Goal: Task Accomplishment & Management: Use online tool/utility

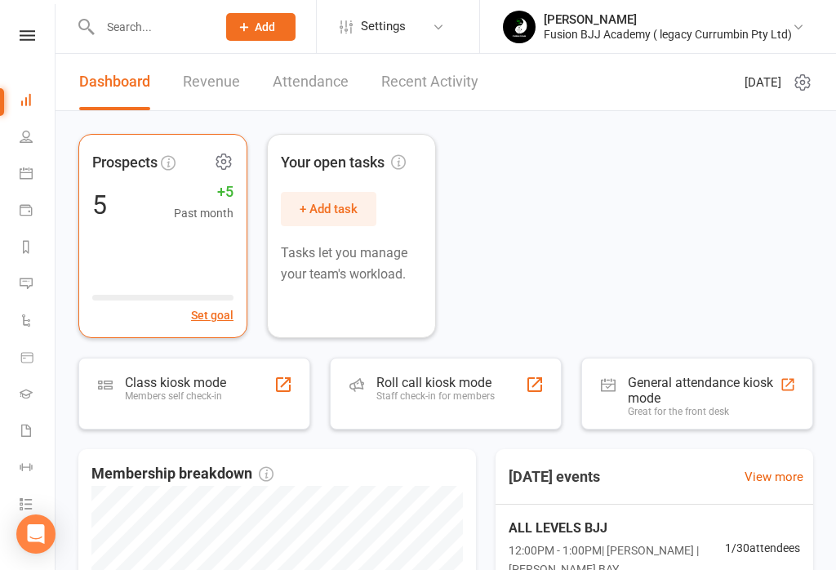
click at [186, 256] on div "Prospects 5 +5 Past month Set goal" at bounding box center [162, 236] width 169 height 204
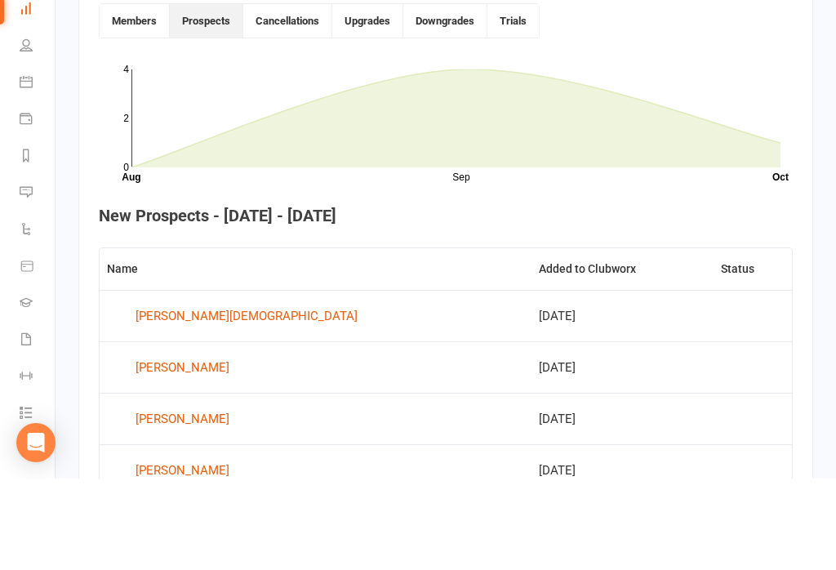
scroll to position [593, 0]
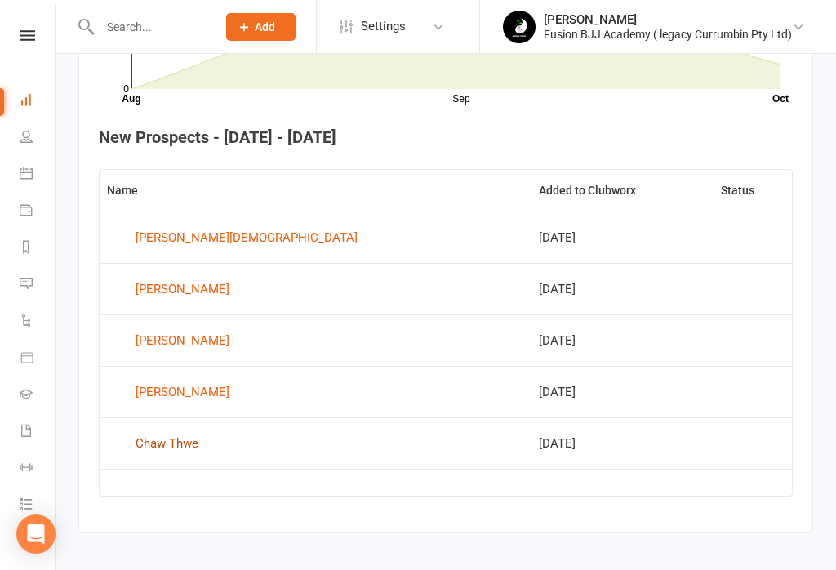
click at [198, 445] on div "Chaw Thwe" at bounding box center [166, 443] width 63 height 24
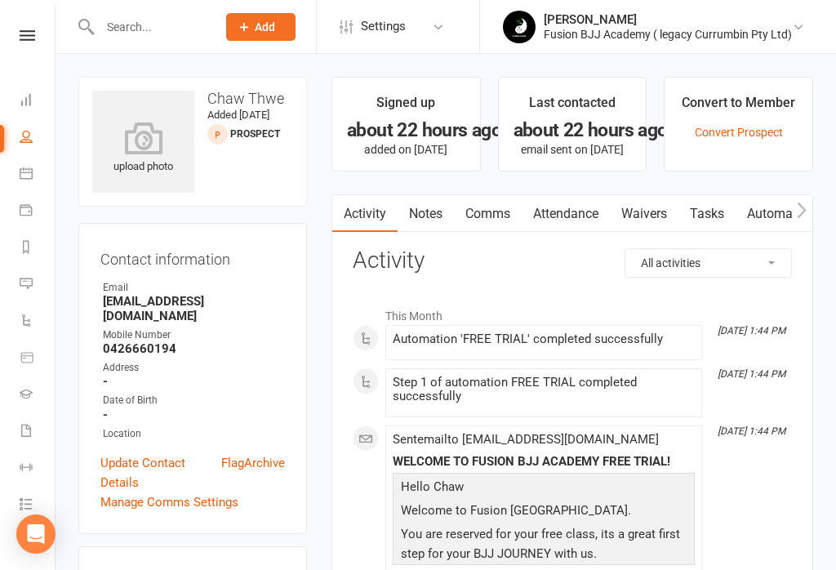
click at [646, 213] on link "Waivers" at bounding box center [644, 214] width 69 height 38
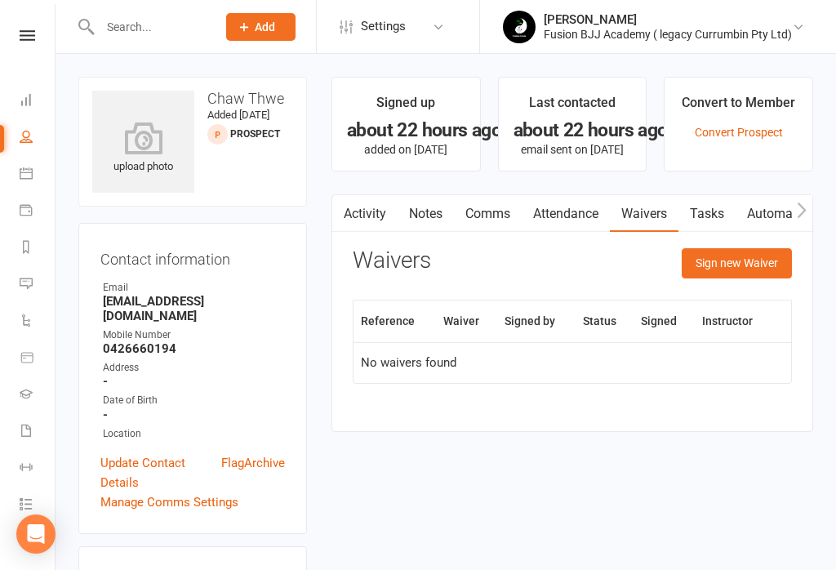
click at [458, 313] on th "Waiver" at bounding box center [466, 321] width 61 height 42
click at [748, 270] on button "Sign new Waiver" at bounding box center [736, 262] width 110 height 29
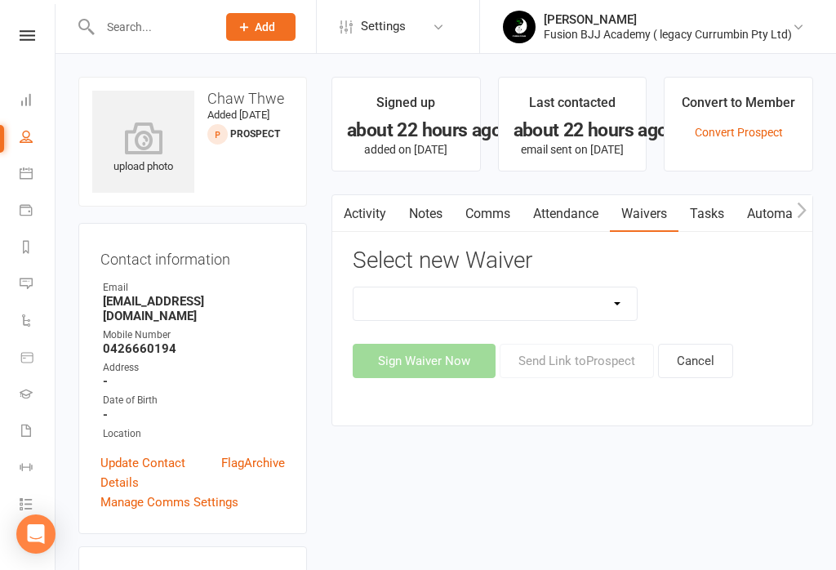
click at [583, 296] on select "Important Information Payment update Prospect" at bounding box center [494, 303] width 283 height 33
select select "13317"
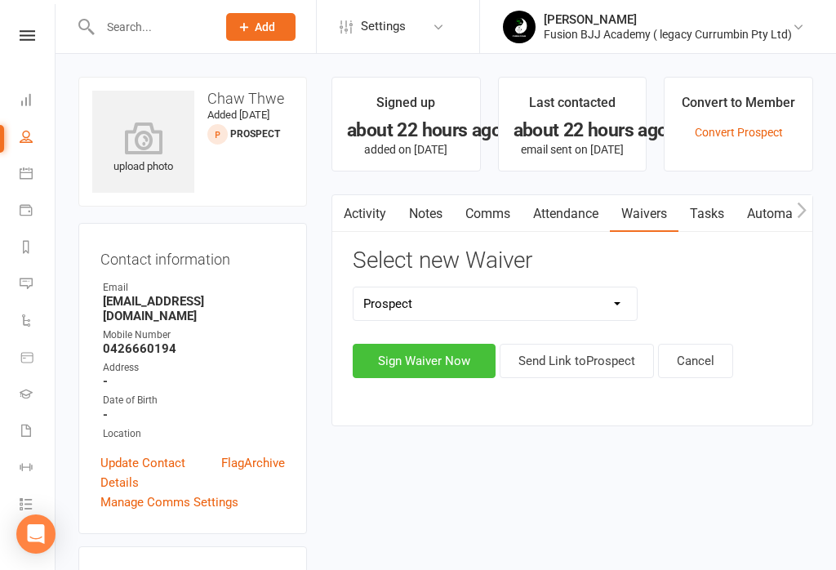
click at [434, 359] on button "Sign Waiver Now" at bounding box center [424, 361] width 143 height 34
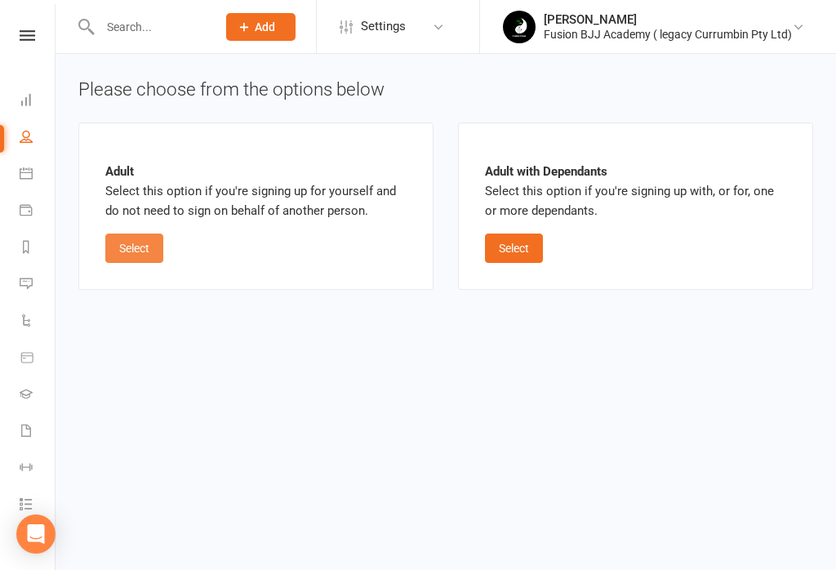
click at [136, 235] on button "Select" at bounding box center [134, 247] width 58 height 29
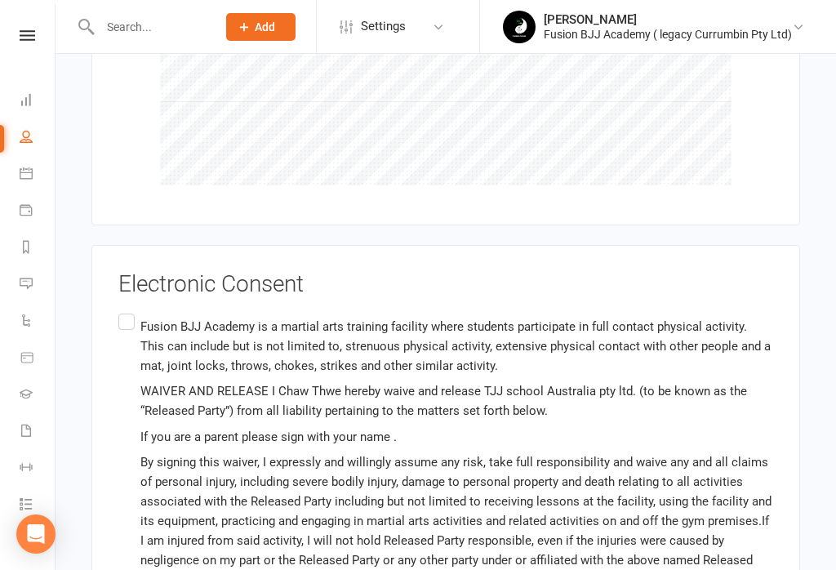
scroll to position [1020, 0]
click at [129, 309] on label "Fusion BJJ Academy is a martial arts training facility where students participa…" at bounding box center [445, 546] width 655 height 474
click at [129, 309] on input "Fusion BJJ Academy is a martial arts training facility where students participa…" at bounding box center [123, 309] width 11 height 0
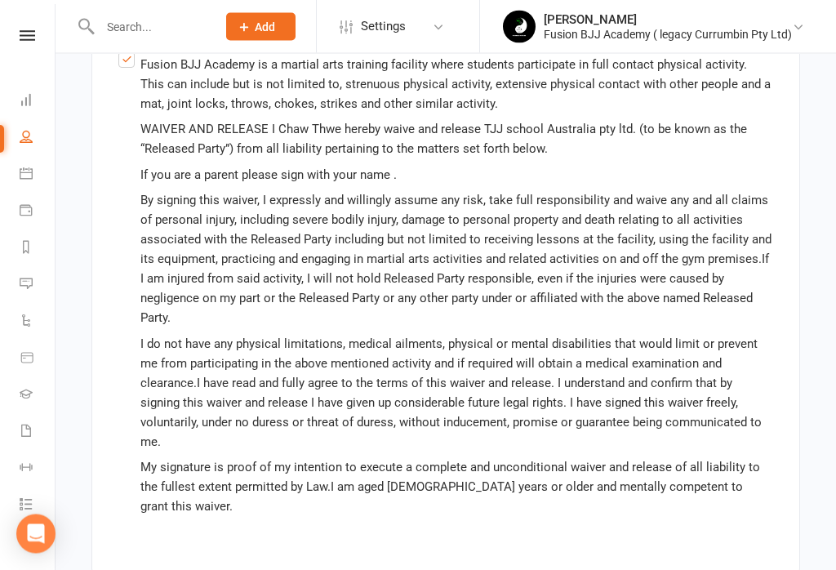
scroll to position [1281, 0]
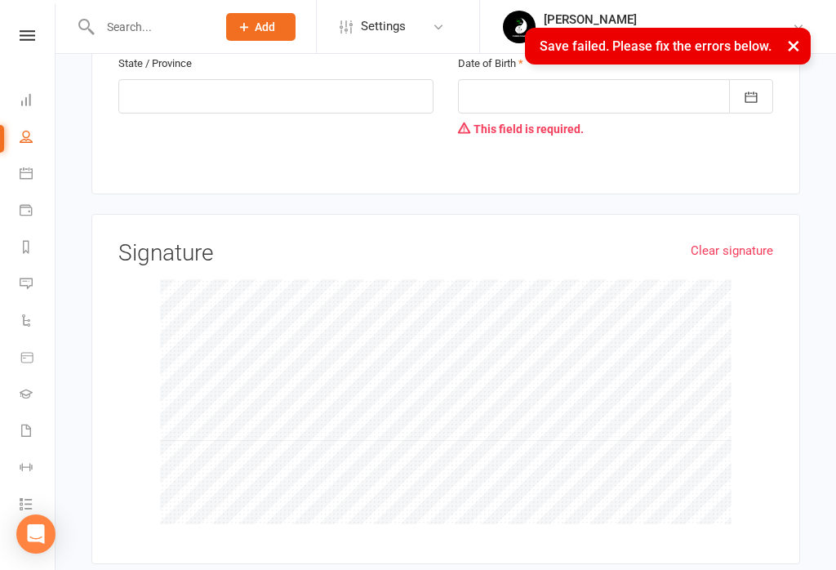
scroll to position [537, 0]
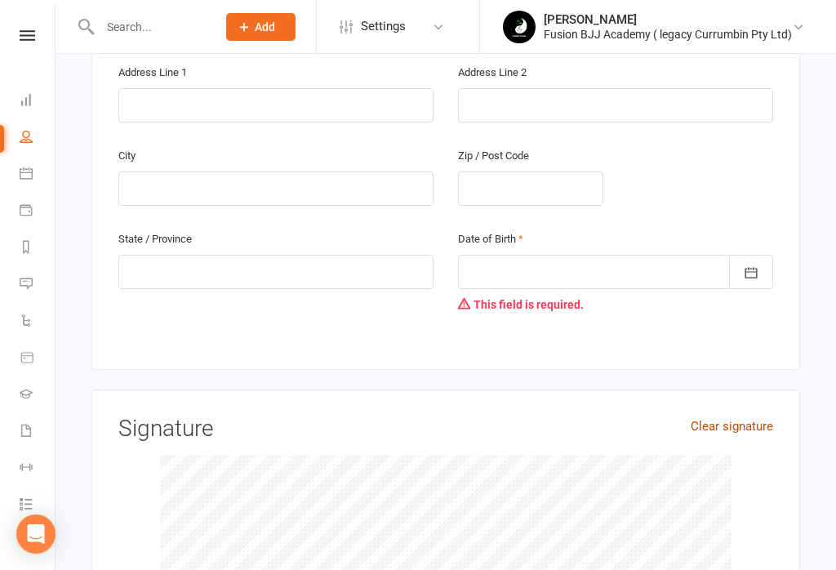
click at [722, 416] on link "Clear signature" at bounding box center [731, 426] width 82 height 20
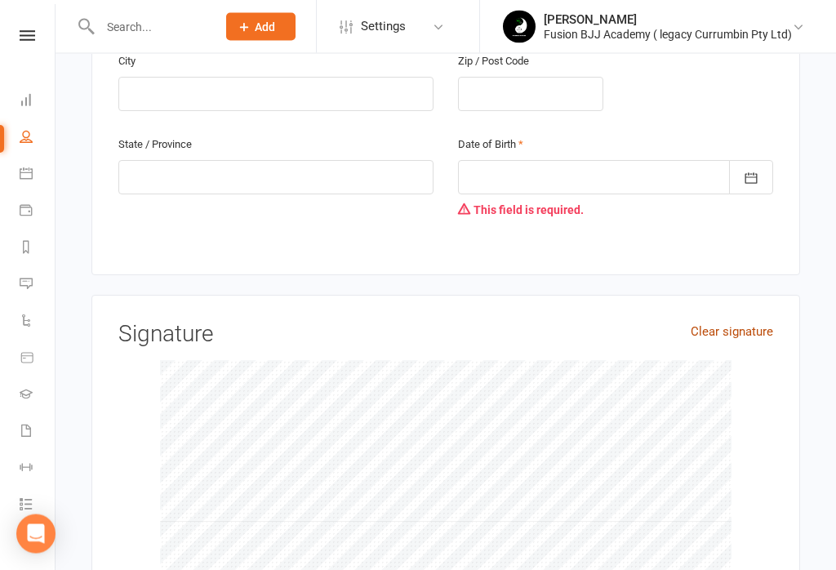
scroll to position [668, 0]
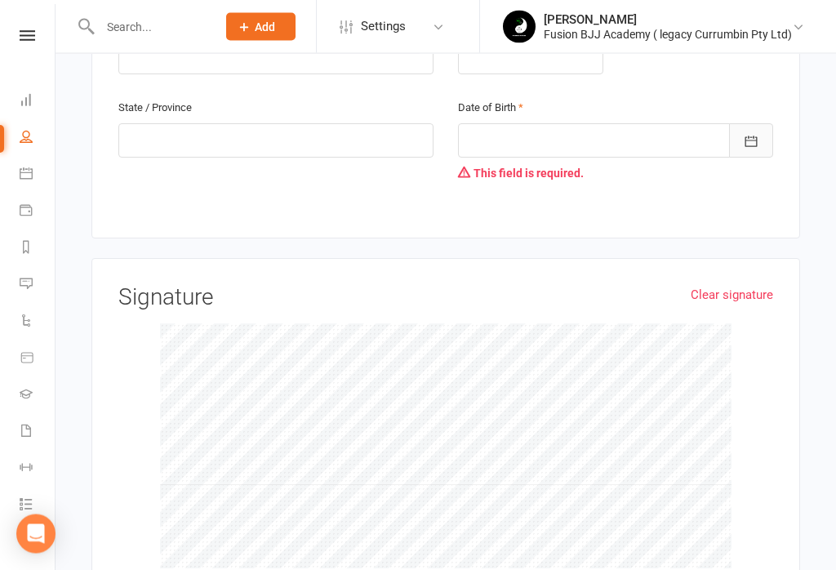
click at [752, 134] on icon "button" at bounding box center [751, 142] width 16 height 16
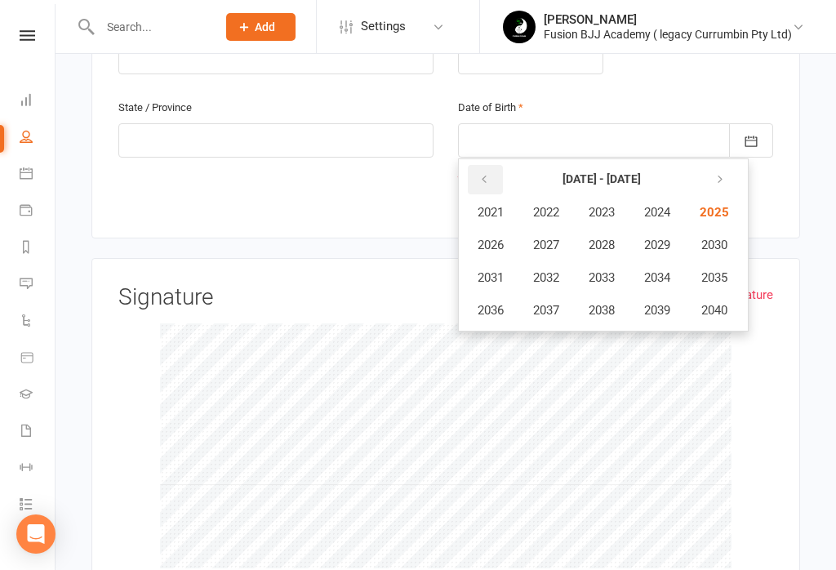
click at [478, 173] on icon "button" at bounding box center [483, 179] width 11 height 13
click at [482, 173] on icon "button" at bounding box center [483, 179] width 11 height 13
click at [551, 303] on span "1997" at bounding box center [546, 310] width 26 height 15
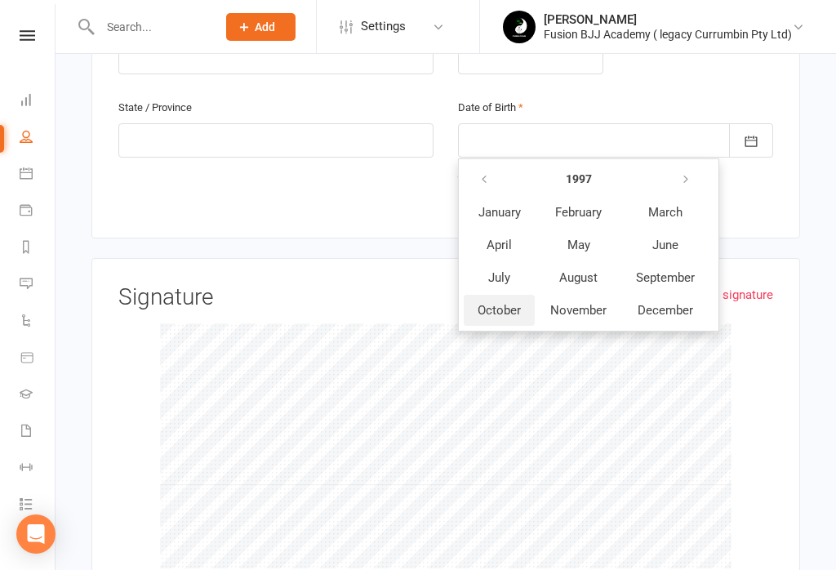
click at [498, 303] on span "October" at bounding box center [498, 310] width 43 height 15
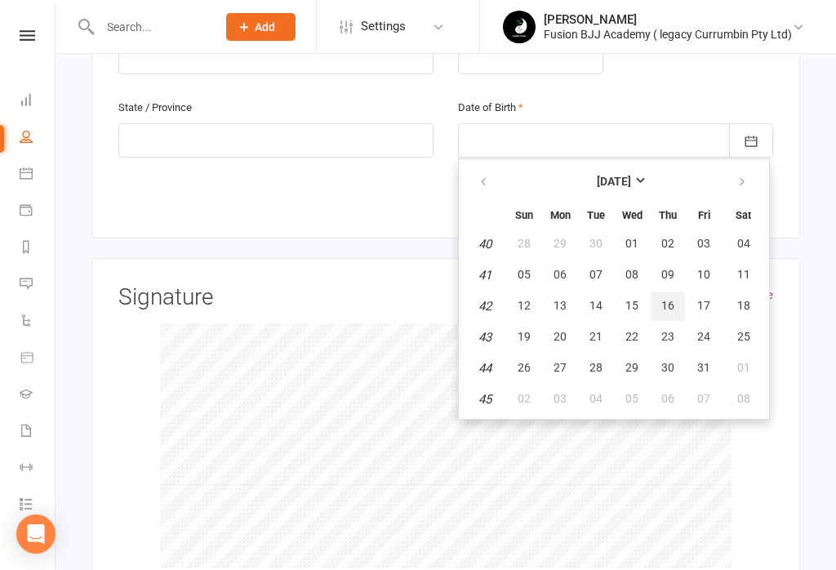
click at [667, 299] on span "16" at bounding box center [667, 305] width 13 height 13
type input "[DATE]"
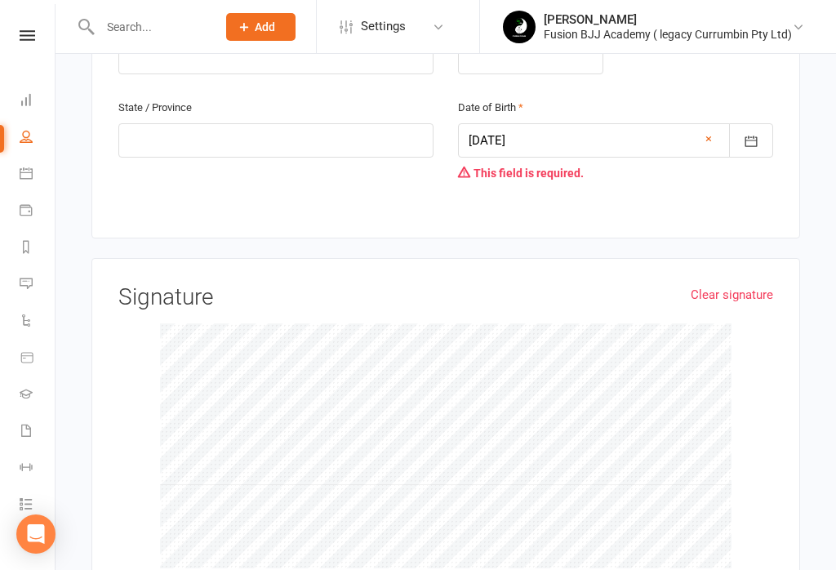
click at [629, 144] on div "Date of Birth [DEMOGRAPHIC_DATA] [DATE] Sun Mon Tue Wed Thu Fri Sat 40 28 29 30…" at bounding box center [616, 154] width 340 height 114
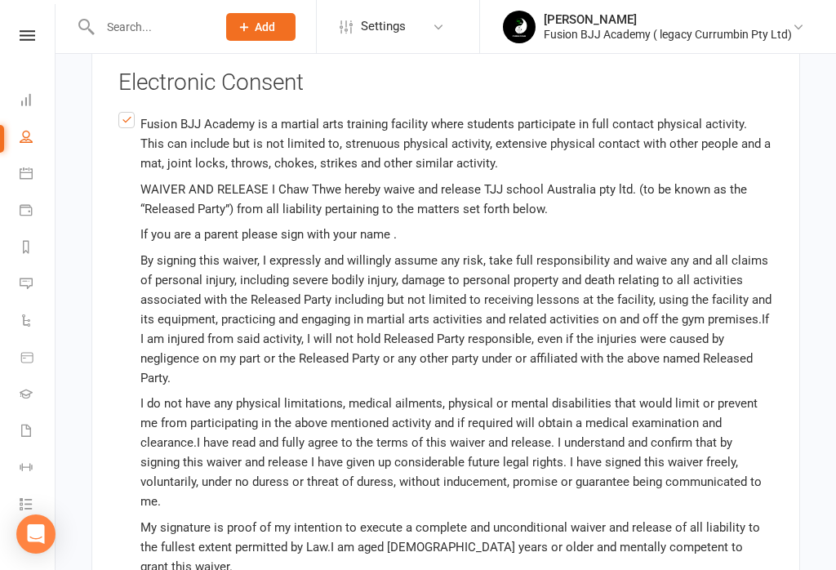
scroll to position [1323, 0]
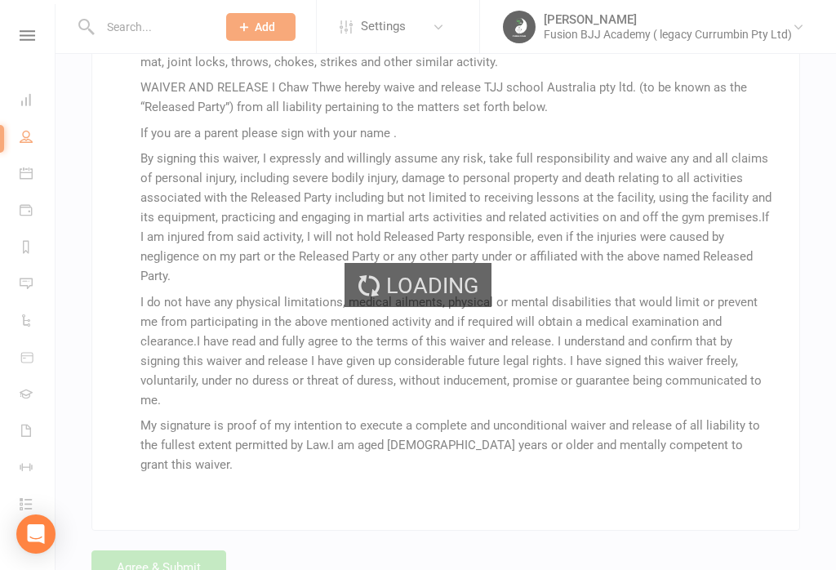
scroll to position [1292, 0]
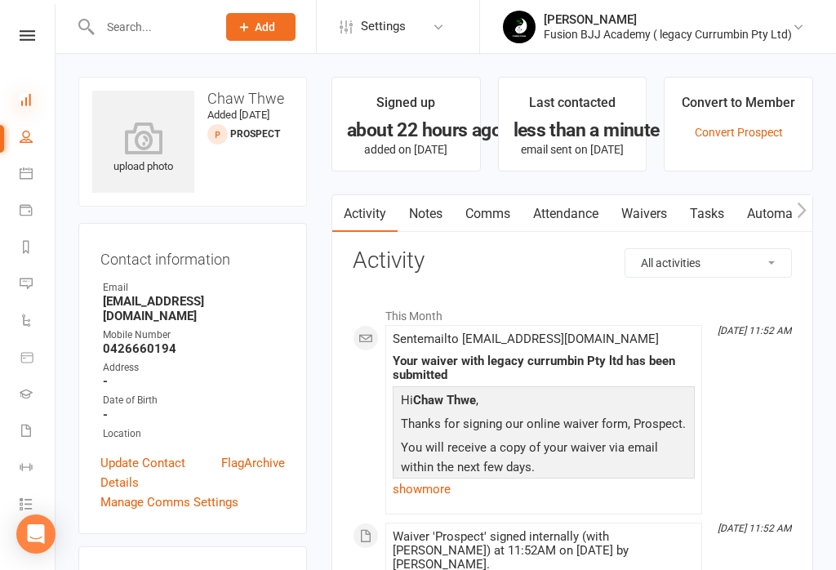
click at [22, 103] on icon at bounding box center [26, 99] width 13 height 13
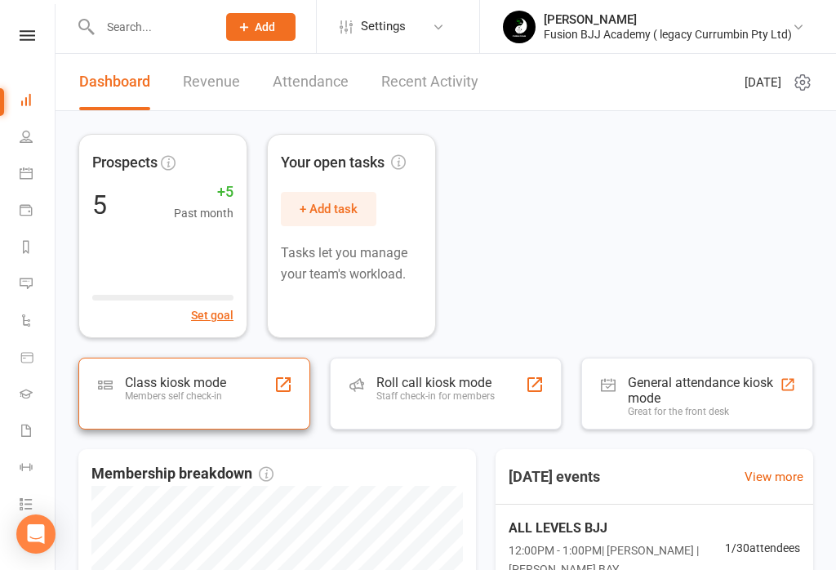
click at [237, 408] on div "Class kiosk mode Members self check-in" at bounding box center [194, 393] width 232 height 72
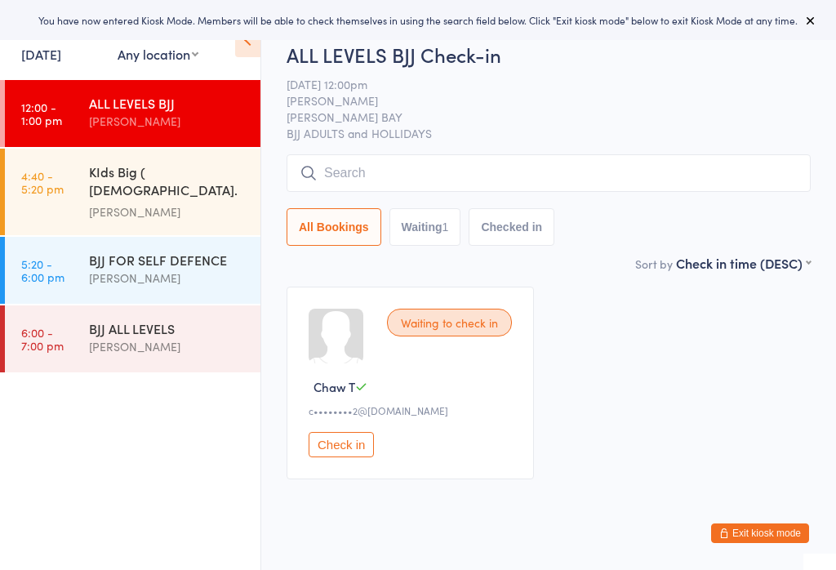
click at [340, 457] on button "Check in" at bounding box center [341, 444] width 65 height 25
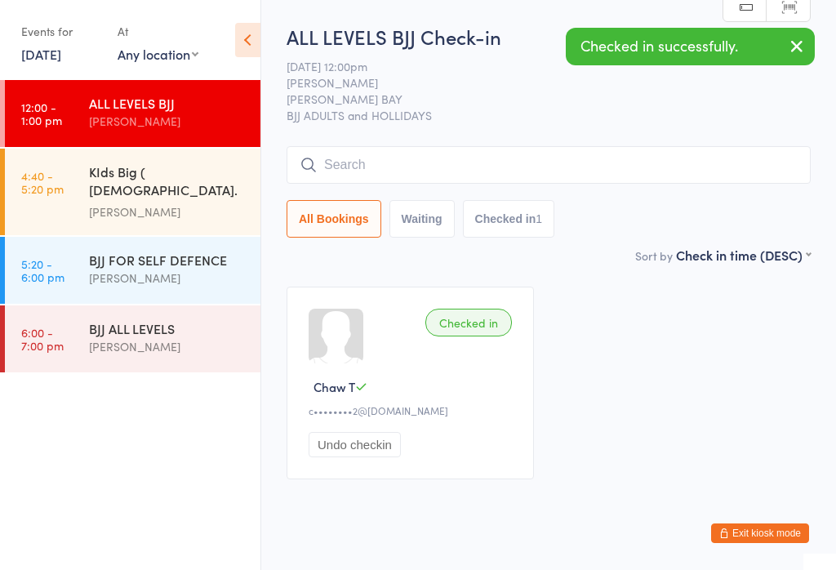
click at [370, 173] on input "search" at bounding box center [548, 165] width 524 height 38
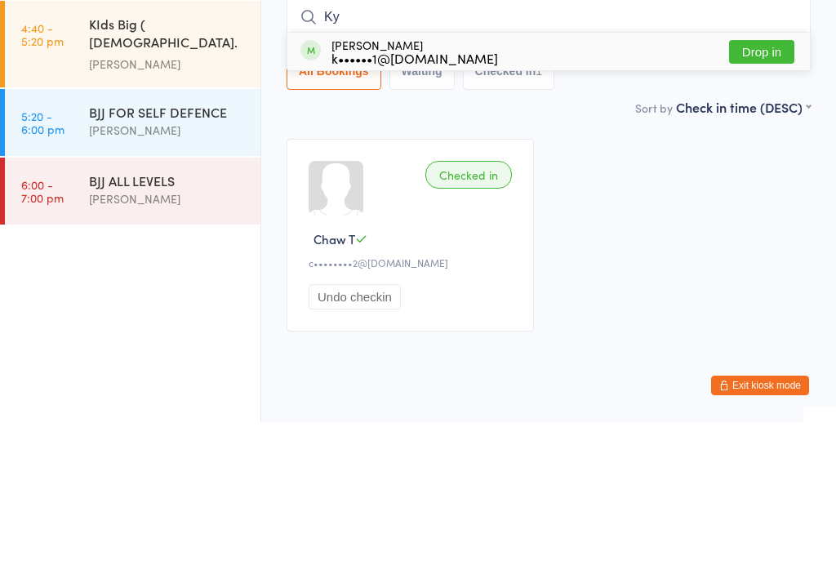
type input "Ky"
click at [380, 199] on div "k••••••1@gmail.com" at bounding box center [414, 205] width 166 height 13
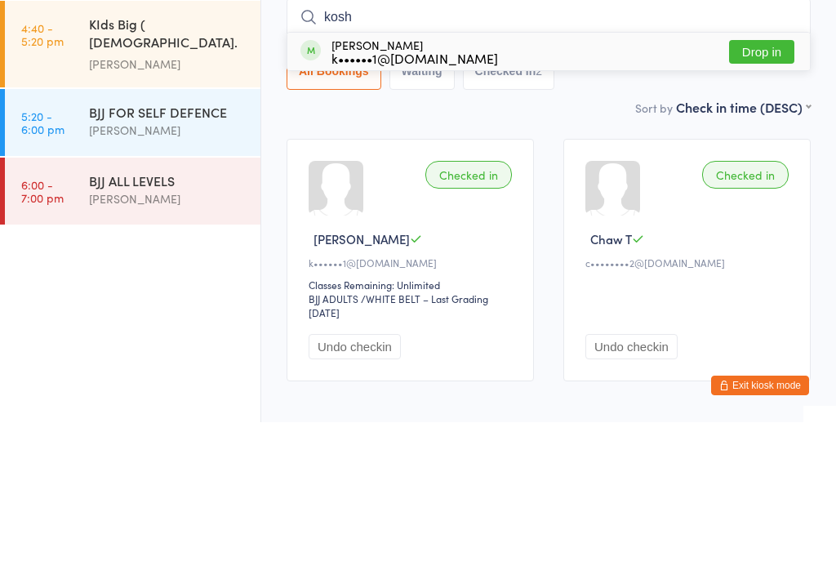
type input "kosh"
click at [770, 188] on button "Drop in" at bounding box center [761, 200] width 65 height 24
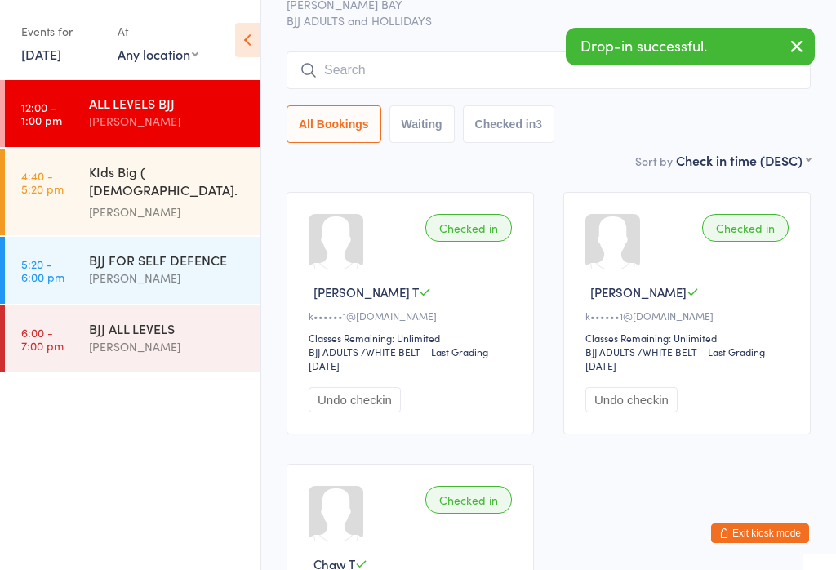
click at [357, 69] on input "search" at bounding box center [548, 70] width 524 height 38
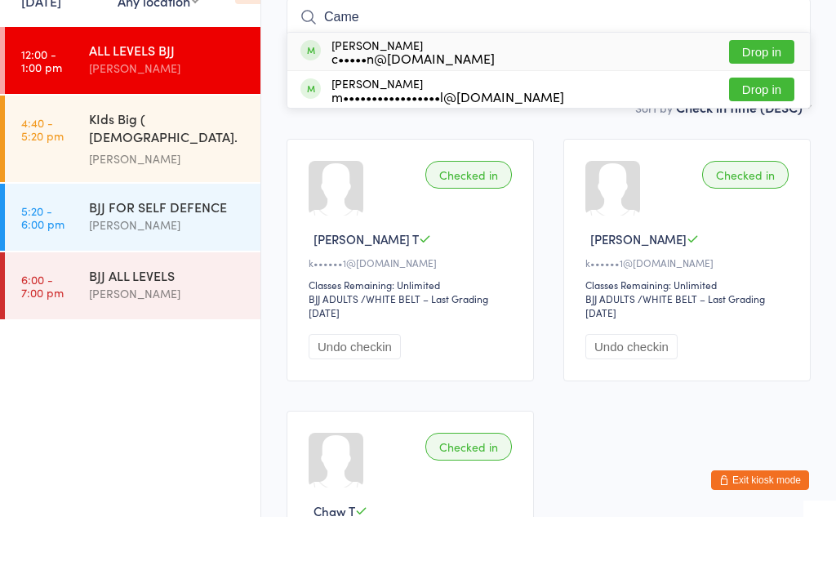
type input "Came"
click at [777, 93] on button "Drop in" at bounding box center [761, 105] width 65 height 24
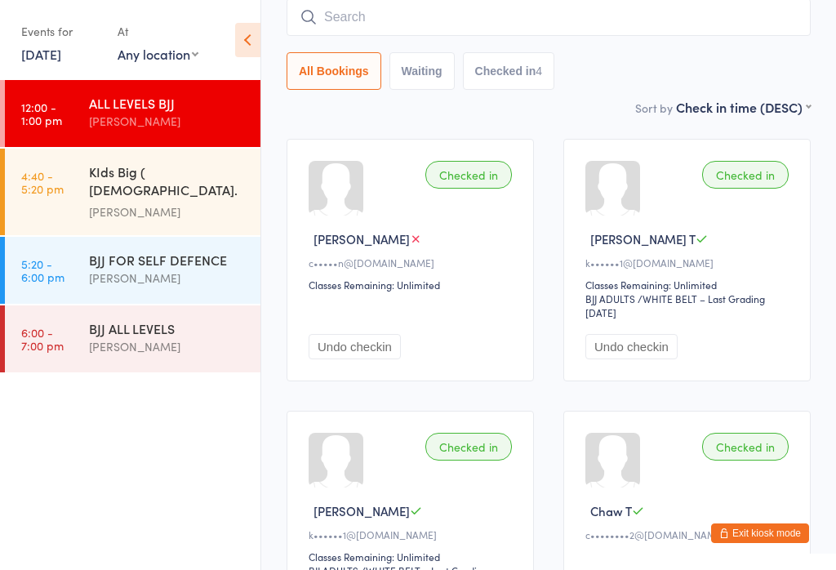
click at [364, 15] on input "search" at bounding box center [548, 17] width 524 height 38
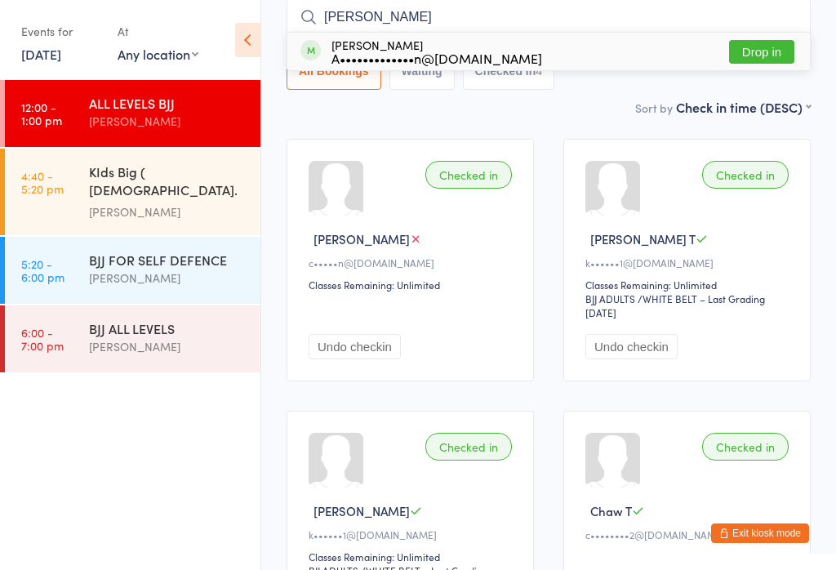
type input "Aida"
click at [781, 47] on button "Drop in" at bounding box center [761, 52] width 65 height 24
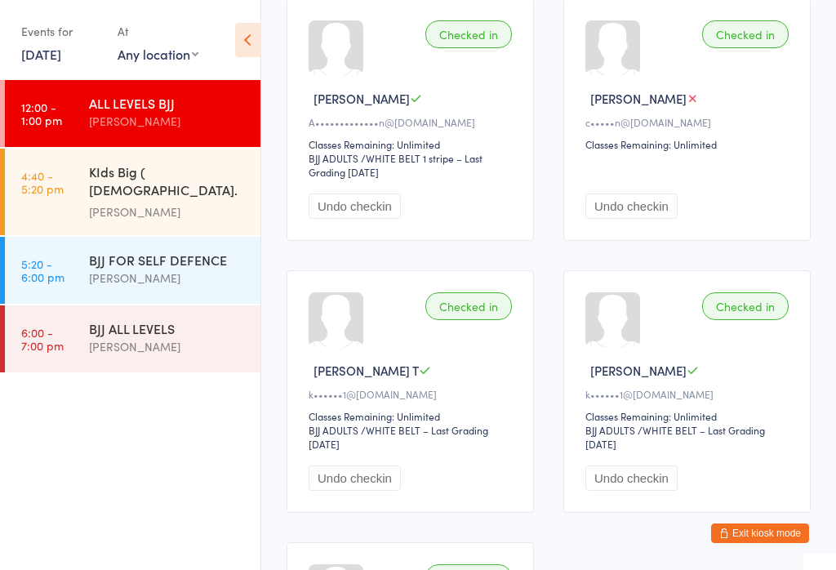
scroll to position [286, 0]
